Goal: Find contact information: Obtain details needed to contact an individual or organization

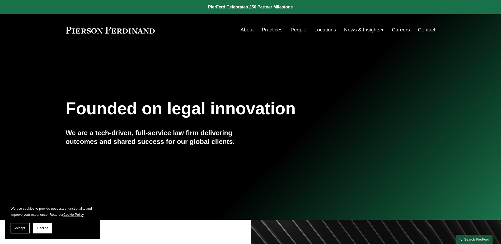
click at [271, 28] on link "Practices" at bounding box center [272, 30] width 21 height 10
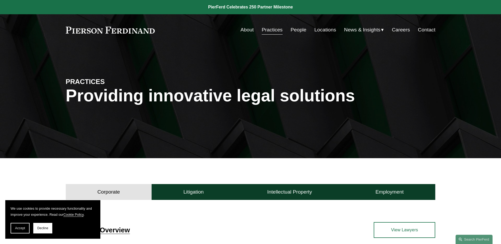
click at [271, 28] on link "Practices" at bounding box center [272, 30] width 21 height 10
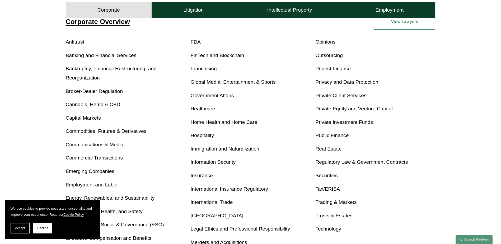
scroll to position [209, 0]
click at [108, 55] on link "Banking and Financial Services" at bounding box center [101, 55] width 71 height 6
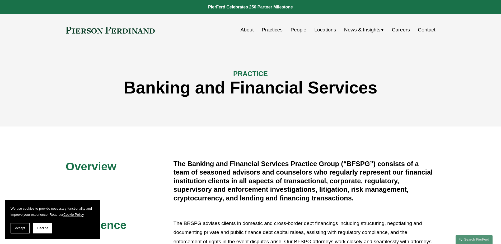
click at [319, 29] on link "Locations" at bounding box center [325, 30] width 22 height 10
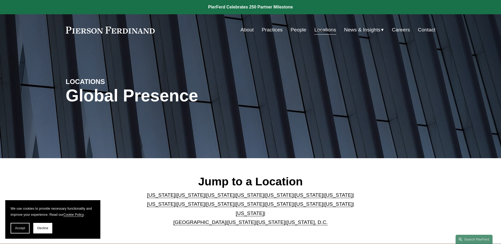
click at [206, 206] on link "[US_STATE]" at bounding box center [220, 204] width 28 height 6
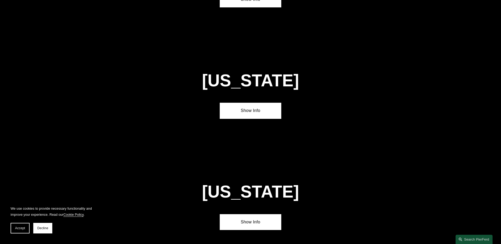
scroll to position [1240, 0]
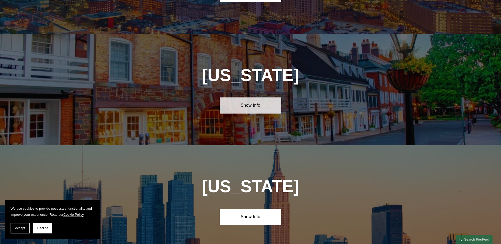
click at [248, 97] on link "Show Info" at bounding box center [250, 105] width 61 height 16
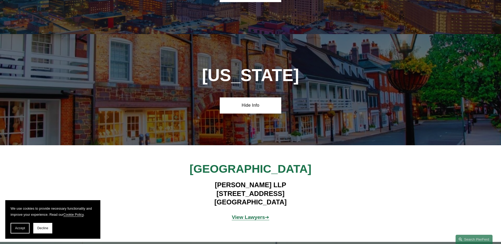
drag, startPoint x: 500, startPoint y: 123, endPoint x: 499, endPoint y: 92, distance: 31.7
click at [499, 92] on article "LOCATIONS Global Presence Jump to a Location [US_STATE] | [US_STATE] | [US_STAT…" at bounding box center [250, 16] width 501 height 2512
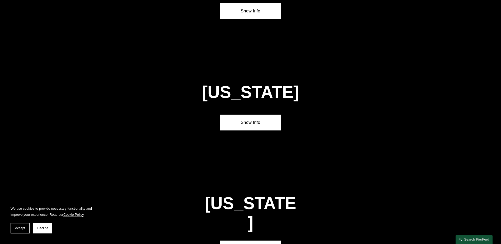
scroll to position [632, 0]
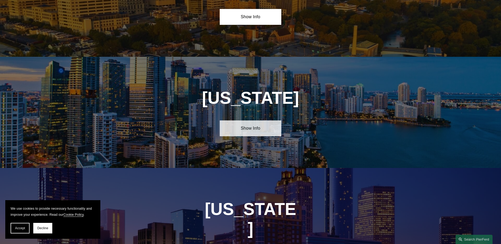
click at [246, 123] on link "Show Info" at bounding box center [250, 128] width 61 height 16
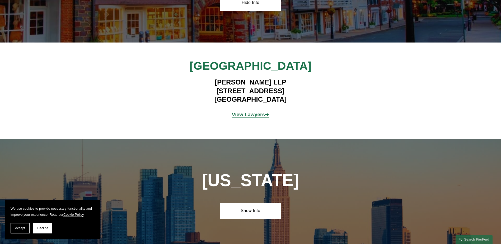
scroll to position [1448, 0]
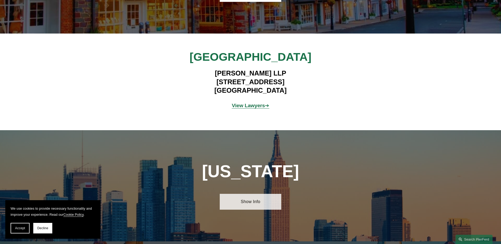
click at [243, 194] on link "Show Info" at bounding box center [250, 202] width 61 height 16
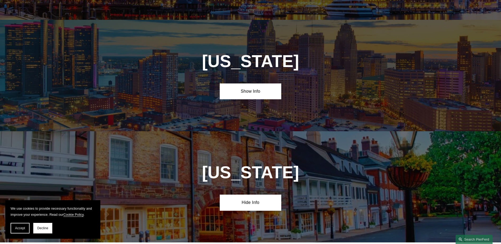
scroll to position [1208, 0]
